Goal: Complete application form

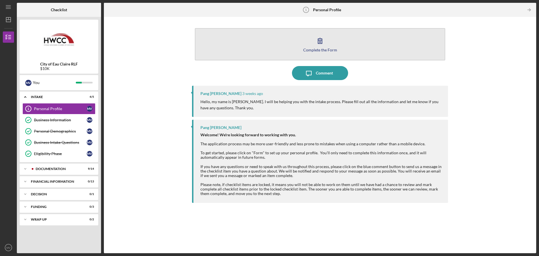
click at [322, 43] on icon "button" at bounding box center [320, 40] width 4 height 5
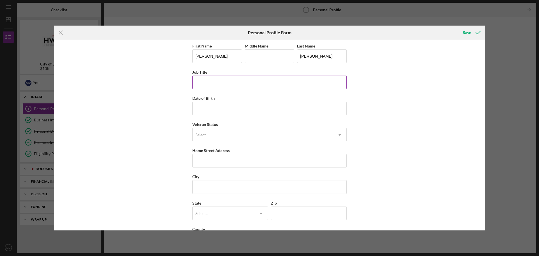
click at [227, 82] on input "Job Title" at bounding box center [269, 82] width 154 height 13
type input "Sweet Boba House Owner"
click at [218, 112] on input "Date of Birth" at bounding box center [269, 108] width 154 height 13
type input "[DATE]"
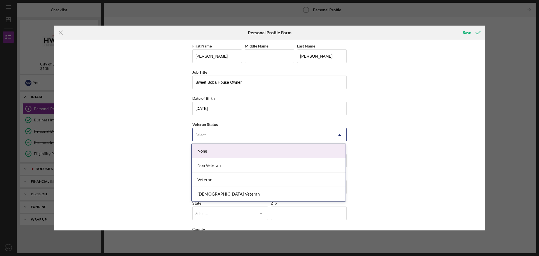
click at [212, 134] on div "Select..." at bounding box center [263, 134] width 140 height 13
click at [206, 152] on div "None" at bounding box center [269, 151] width 154 height 14
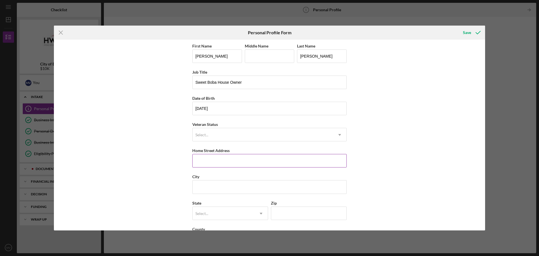
click at [208, 163] on input "Home Street Address" at bounding box center [269, 160] width 154 height 13
type input "[STREET_ADDRESS]"
type input "[GEOGRAPHIC_DATA]"
type input "[US_STATE]"
type input "54729"
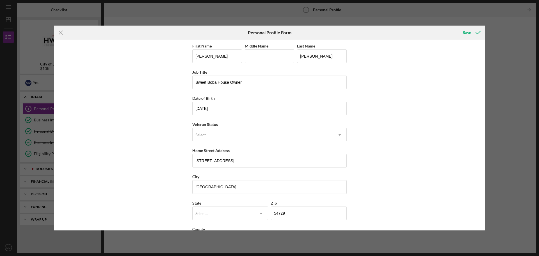
type input "[GEOGRAPHIC_DATA]"
click at [154, 175] on div "First Name [PERSON_NAME] Middle Name Last Name [PERSON_NAME] Job Title Sweet Bo…" at bounding box center [269, 135] width 431 height 191
click at [246, 228] on div "WI" at bounding box center [229, 229] width 75 height 14
click at [384, 204] on div "First Name [PERSON_NAME] Middle Name Last Name [PERSON_NAME] Job Title Sweet Bo…" at bounding box center [269, 135] width 431 height 191
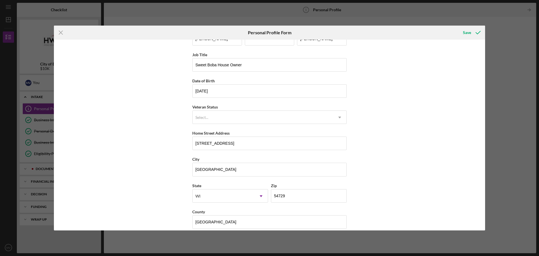
scroll to position [24, 0]
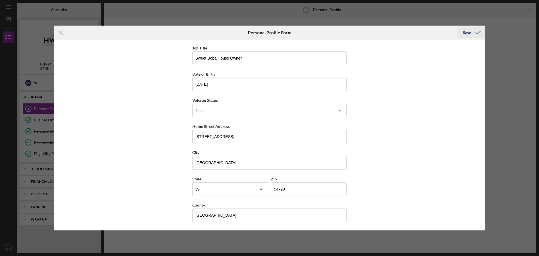
click at [466, 32] on div "Save" at bounding box center [467, 32] width 8 height 11
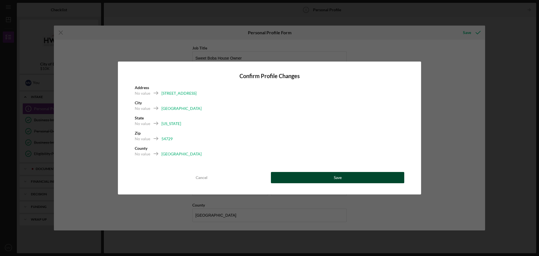
click at [312, 178] on button "Save" at bounding box center [337, 177] width 133 height 11
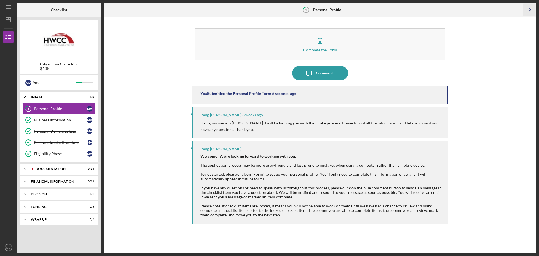
click at [530, 9] on polyline "button" at bounding box center [529, 10] width 1 height 3
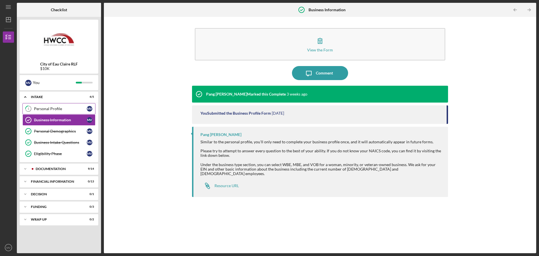
click at [61, 111] on div "Personal Profile" at bounding box center [60, 108] width 53 height 4
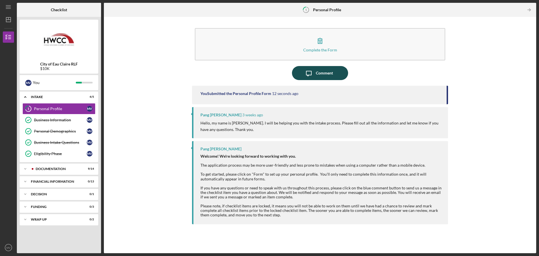
click at [311, 75] on icon "button" at bounding box center [308, 73] width 5 height 5
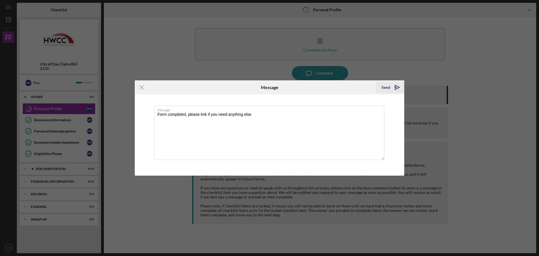
type textarea "Form completed, please lmk if you need anything else"
click at [396, 88] on icon "Icon/icon-invite-send" at bounding box center [397, 87] width 14 height 14
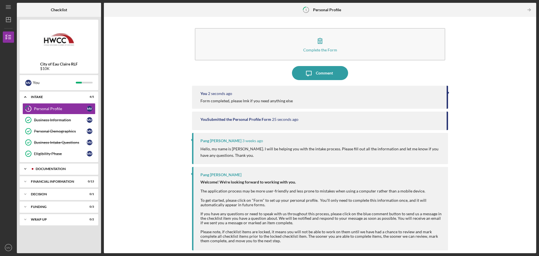
click at [59, 171] on div "Icon/Expander Documentation 9 / 14" at bounding box center [59, 168] width 79 height 11
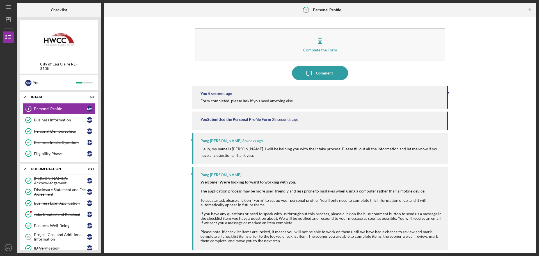
click at [175, 135] on div "Complete the Form Form Icon/Message Comment You 5 seconds ago Form completed, p…" at bounding box center [320, 135] width 427 height 230
drag, startPoint x: 101, startPoint y: 110, endPoint x: 89, endPoint y: 174, distance: 65.1
click at [89, 174] on div "Checklist City of Eau Claire RLF $10K M V You Icon/Expander Intake 4 / 5 1 Pers…" at bounding box center [276, 128] width 519 height 250
click at [98, 243] on div "Borrower's Acknowledgement Borrower's Acknowledgement M V Disclosure Statement …" at bounding box center [59, 255] width 79 height 160
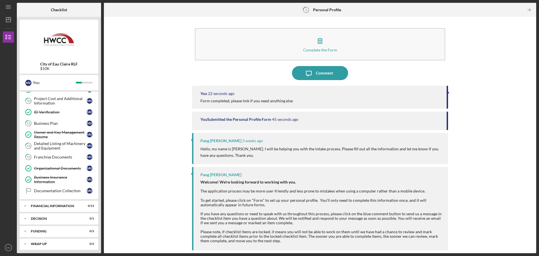
scroll to position [138, 0]
